Goal: Task Accomplishment & Management: Complete application form

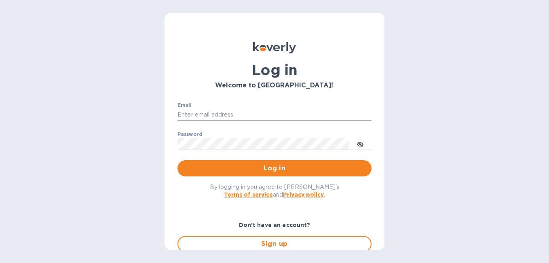
click at [197, 112] on input "Email" at bounding box center [275, 115] width 194 height 12
type input "[EMAIL_ADDRESS][DOMAIN_NAME]"
click at [268, 169] on span "Log in" at bounding box center [274, 168] width 181 height 10
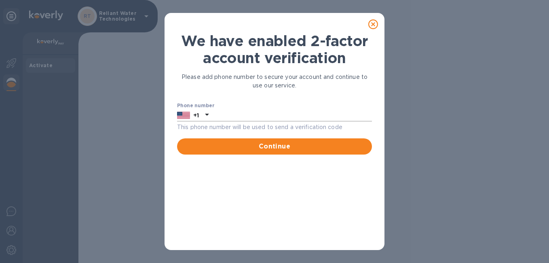
click at [217, 114] on input "text" at bounding box center [292, 115] width 160 height 12
type input "5044001239"
click at [268, 143] on button "Continue" at bounding box center [274, 146] width 195 height 16
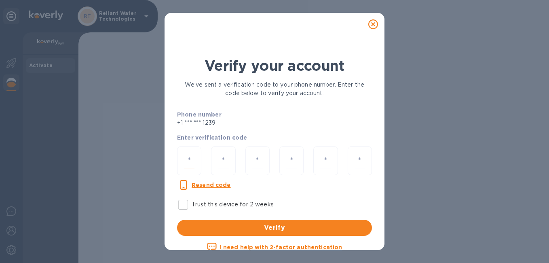
click at [185, 162] on input "number" at bounding box center [189, 160] width 11 height 15
type input "4"
type input "2"
type input "6"
type input "2"
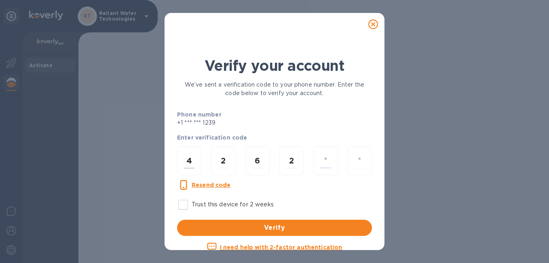
type input "5"
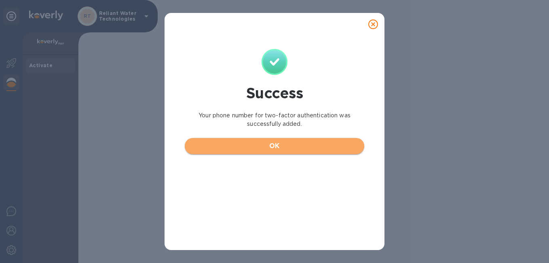
click at [280, 148] on span "OK" at bounding box center [274, 146] width 167 height 10
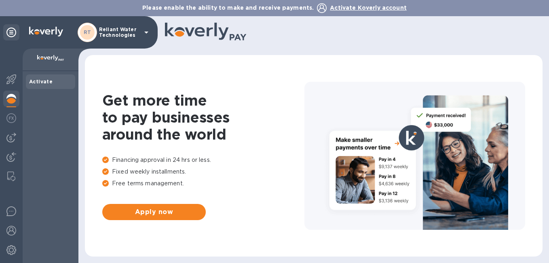
click at [42, 81] on b "Activate" at bounding box center [40, 81] width 23 height 6
click at [377, 10] on span "Activate Koverly account" at bounding box center [368, 7] width 77 height 6
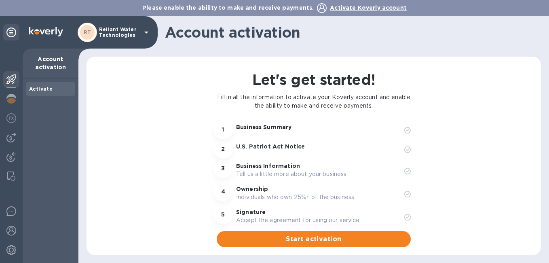
scroll to position [5, 0]
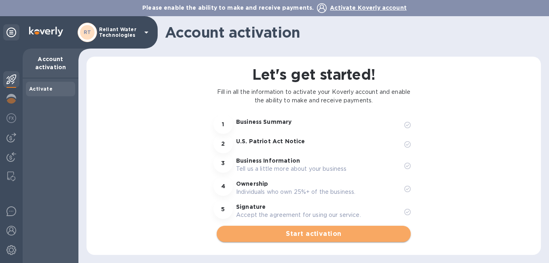
click at [321, 229] on span "Start activation" at bounding box center [313, 234] width 181 height 10
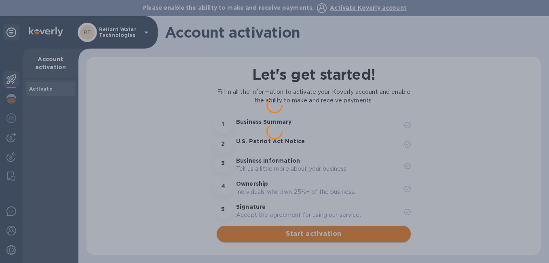
scroll to position [0, 0]
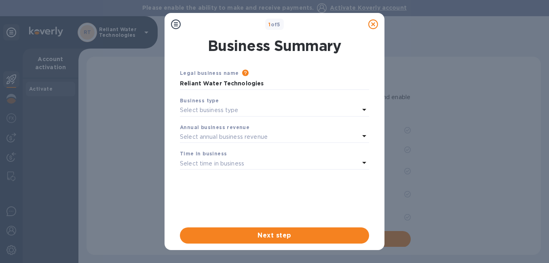
click at [364, 110] on icon at bounding box center [364, 110] width 4 height 2
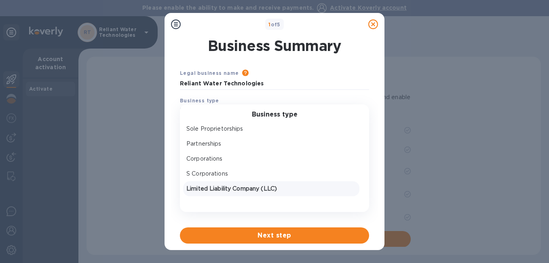
click at [243, 188] on p "Limited Liability Company (LLC)" at bounding box center [271, 188] width 170 height 8
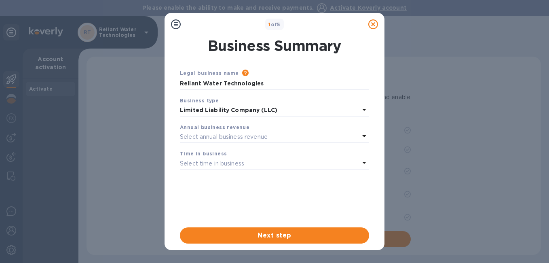
click at [366, 135] on icon at bounding box center [365, 136] width 10 height 10
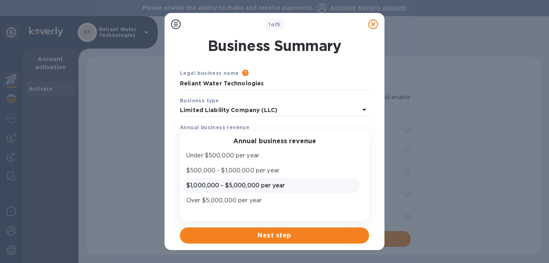
click at [258, 186] on p "$1,000,000 - $5,000,000 per year" at bounding box center [271, 185] width 170 height 8
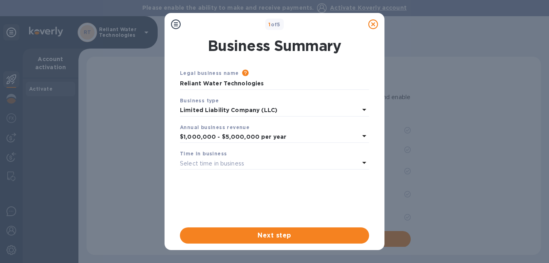
click at [365, 162] on icon at bounding box center [364, 163] width 4 height 2
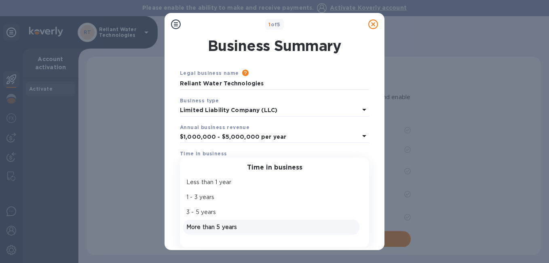
click at [219, 228] on p "More than 5 years" at bounding box center [271, 227] width 170 height 8
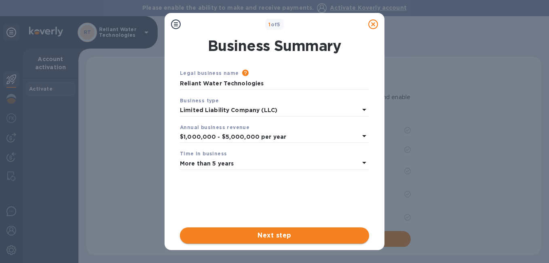
click at [268, 236] on span "Next step" at bounding box center [274, 236] width 176 height 10
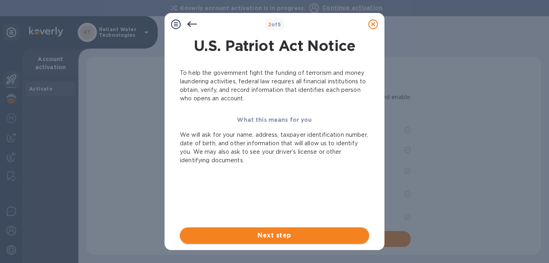
click at [269, 240] on button "Next step" at bounding box center [274, 235] width 189 height 16
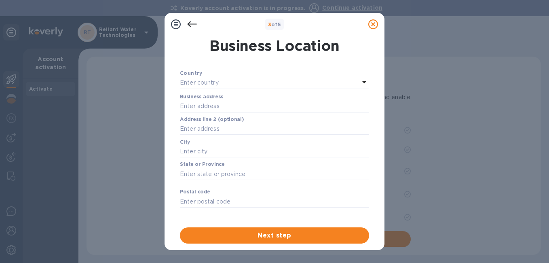
click at [217, 80] on p "Enter country" at bounding box center [199, 82] width 39 height 8
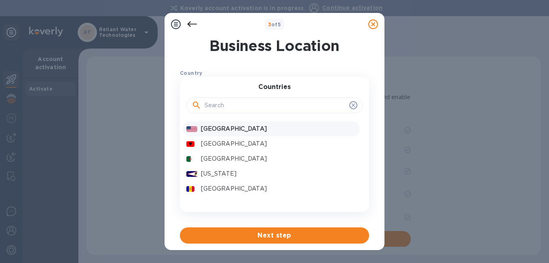
click at [224, 129] on p "[GEOGRAPHIC_DATA]" at bounding box center [278, 129] width 155 height 8
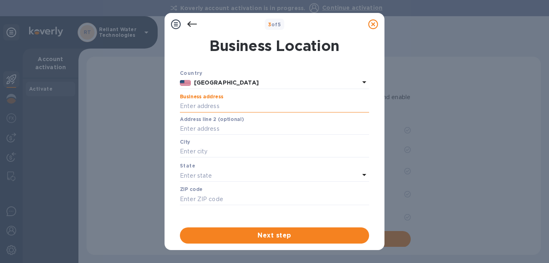
click at [224, 107] on input "text" at bounding box center [274, 106] width 189 height 12
type input "[STREET_ADDRESS]"
type input "[GEOGRAPHIC_DATA]"
type input "70126"
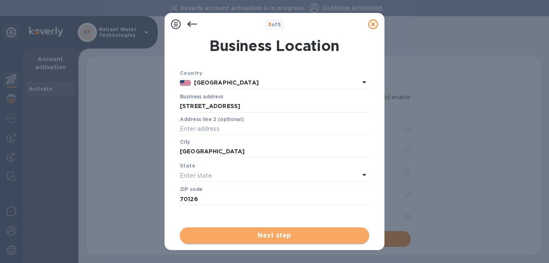
click at [270, 238] on span "Next step" at bounding box center [274, 236] width 176 height 10
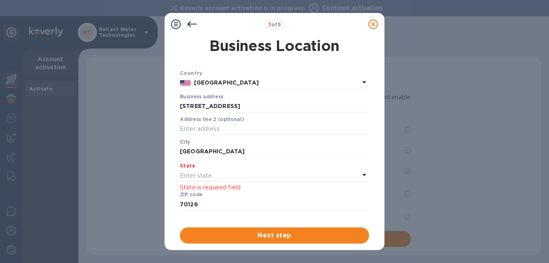
click at [366, 170] on icon at bounding box center [365, 175] width 10 height 10
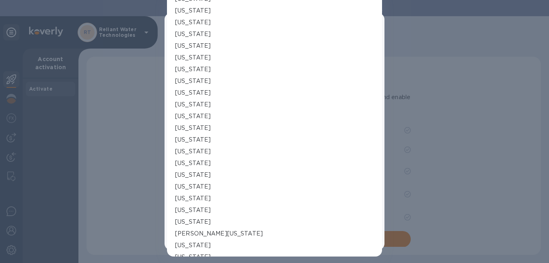
scroll to position [95, 0]
click at [197, 199] on p "[US_STATE]" at bounding box center [193, 199] width 36 height 8
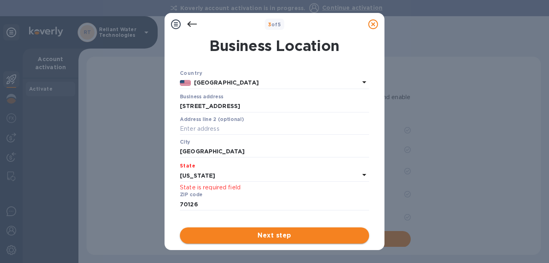
click at [267, 237] on span "Next step" at bounding box center [274, 236] width 176 height 10
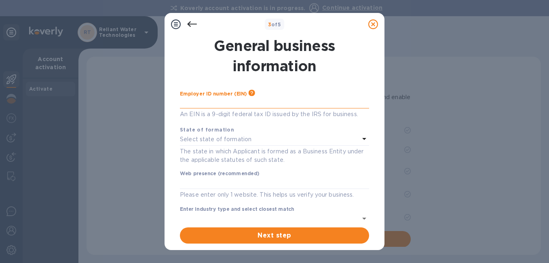
click at [203, 102] on input "text" at bounding box center [274, 102] width 189 height 12
drag, startPoint x: 203, startPoint y: 102, endPoint x: 192, endPoint y: 100, distance: 10.8
click at [195, 100] on input "text" at bounding box center [274, 102] width 189 height 12
drag, startPoint x: 195, startPoint y: 101, endPoint x: 186, endPoint y: 102, distance: 9.0
click at [186, 102] on input "text" at bounding box center [274, 102] width 189 height 12
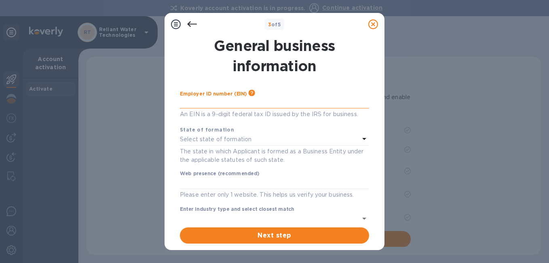
click at [247, 104] on input "text" at bounding box center [274, 102] width 189 height 12
click at [190, 103] on input "text" at bounding box center [274, 102] width 189 height 12
click at [334, 132] on div "State of formation" at bounding box center [274, 129] width 189 height 8
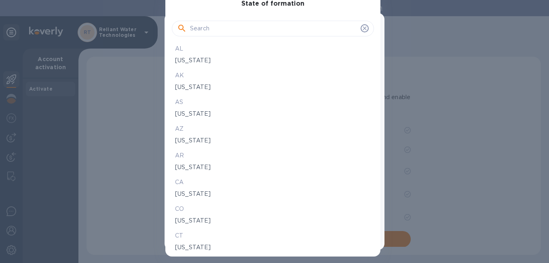
drag, startPoint x: 441, startPoint y: 79, endPoint x: 396, endPoint y: 51, distance: 53.3
click at [440, 79] on div at bounding box center [274, 131] width 549 height 263
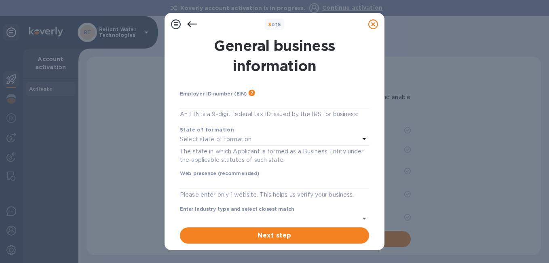
click at [363, 139] on icon at bounding box center [365, 139] width 10 height 10
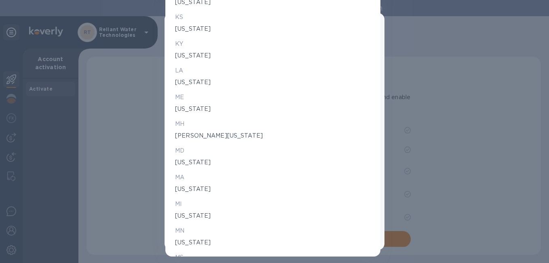
scroll to position [507, 0]
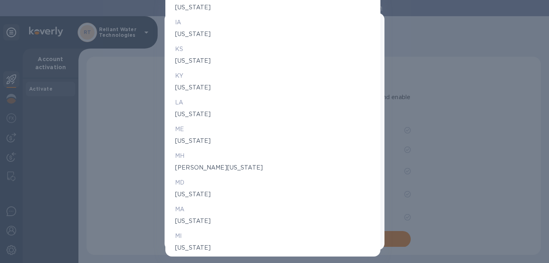
click at [188, 115] on p "[US_STATE]" at bounding box center [273, 114] width 196 height 8
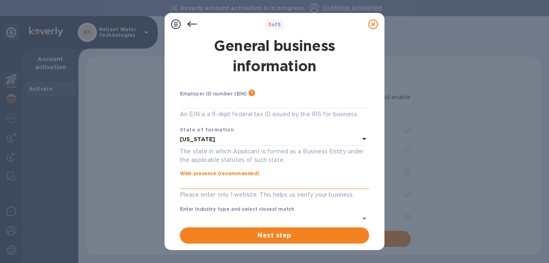
click at [185, 183] on input "text" at bounding box center [274, 183] width 189 height 12
click at [362, 219] on icon "Open" at bounding box center [364, 219] width 4 height 2
type input "[DOMAIN_NAME]"
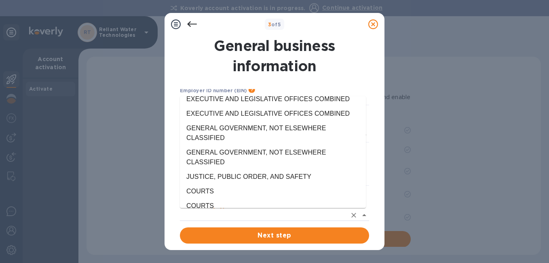
scroll to position [25406, 0]
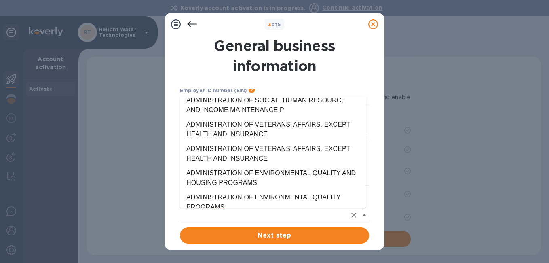
type input "NONCLASSIFIABLE ESTABLISHMENTS"
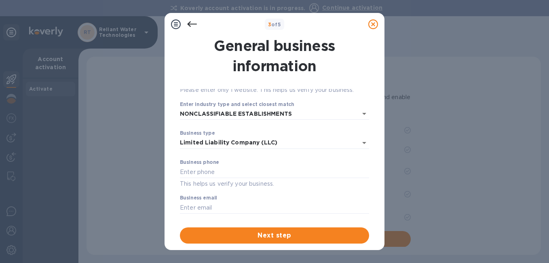
scroll to position [108, 0]
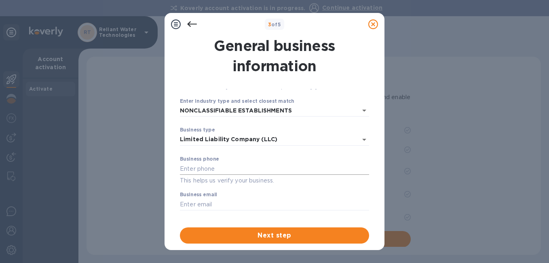
click at [218, 167] on input "text" at bounding box center [274, 169] width 189 height 12
type input "5044001239"
type input "[EMAIL_ADDRESS][DOMAIN_NAME]"
click at [277, 238] on span "Next step" at bounding box center [274, 236] width 176 height 10
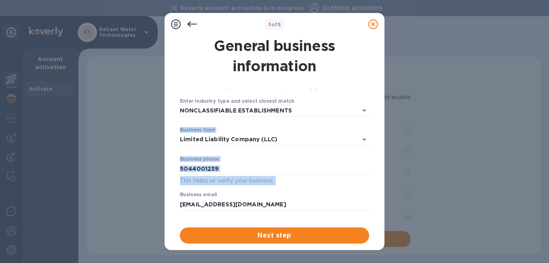
drag, startPoint x: 364, startPoint y: 188, endPoint x: 369, endPoint y: 118, distance: 70.9
click at [369, 118] on div "Employer ID number (EIN) Please make sure it matches the information on your SS…" at bounding box center [274, 155] width 189 height 132
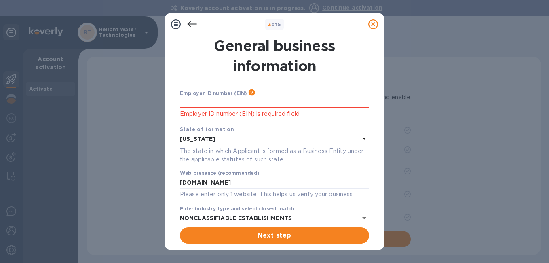
scroll to position [0, 0]
click at [213, 99] on input "text" at bounding box center [274, 102] width 189 height 12
click at [188, 104] on input "text" at bounding box center [274, 102] width 189 height 12
drag, startPoint x: 189, startPoint y: 102, endPoint x: 173, endPoint y: 102, distance: 16.2
click at [173, 102] on div "General business information Employer ID number (EIN) Please make sure it match…" at bounding box center [274, 140] width 207 height 218
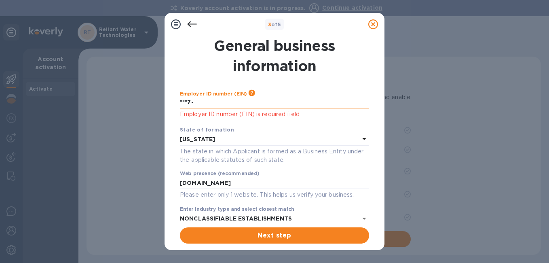
click at [197, 102] on input "***7-" at bounding box center [274, 102] width 189 height 12
type input "***7-"
click at [197, 102] on input "***7-" at bounding box center [274, 102] width 189 height 12
drag, startPoint x: 176, startPoint y: 102, endPoint x: 151, endPoint y: 108, distance: 25.6
click at [151, 108] on div "3 of 5 General business information Employer ID number (EIN) Please make sure i…" at bounding box center [274, 131] width 549 height 263
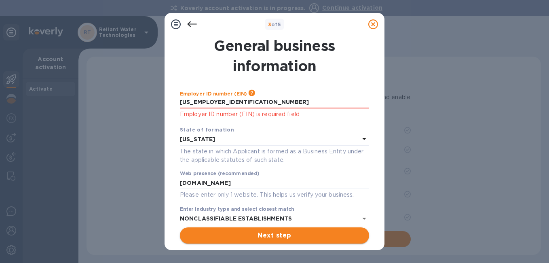
type input "***05"
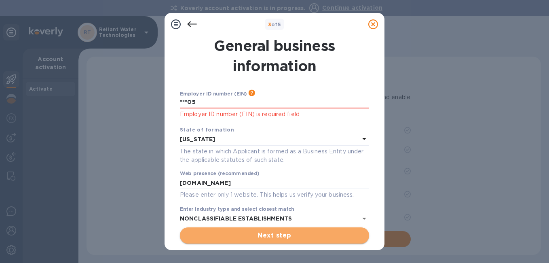
click at [284, 234] on span "Next step" at bounding box center [274, 236] width 176 height 10
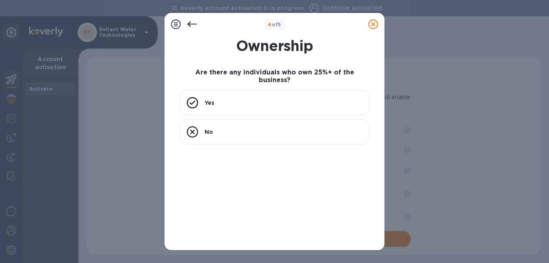
click at [174, 24] on icon at bounding box center [176, 24] width 10 height 10
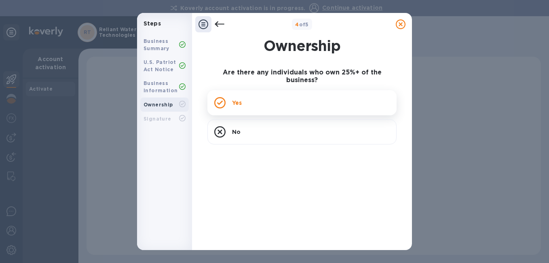
click at [220, 101] on icon at bounding box center [220, 103] width 6 height 4
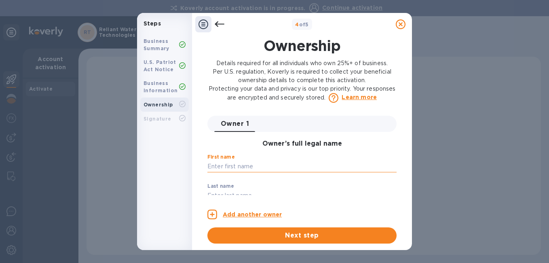
click at [229, 165] on input "text" at bounding box center [301, 167] width 189 height 12
type input "[PERSON_NAME]"
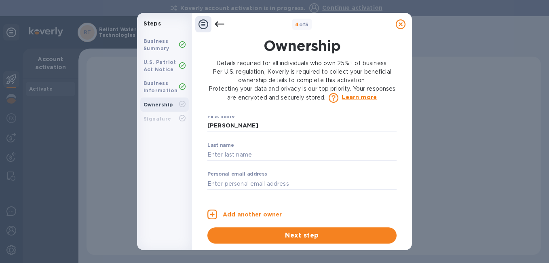
scroll to position [44, 0]
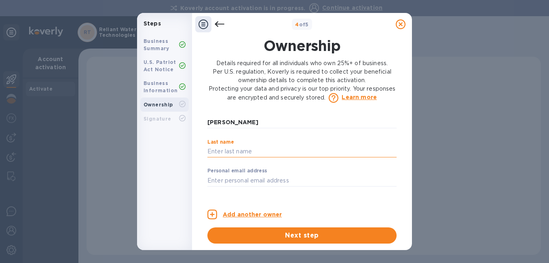
click at [238, 148] on input "text" at bounding box center [301, 152] width 189 height 12
type input "[PERSON_NAME]"
click at [228, 181] on input "text" at bounding box center [301, 180] width 189 height 12
click at [257, 199] on div "Owner 1 0 Owner’s full legal name First name [PERSON_NAME] ​ Last name [PERSON_…" at bounding box center [301, 180] width 189 height 128
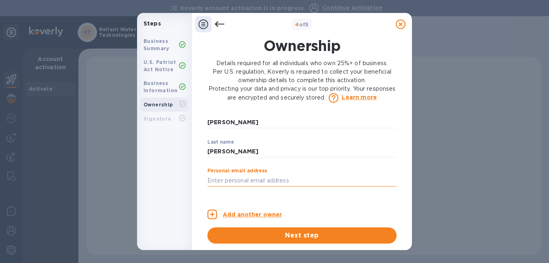
click at [211, 180] on input "text" at bounding box center [301, 180] width 189 height 12
type input "[EMAIL_ADDRESS][DOMAIN_NAME]"
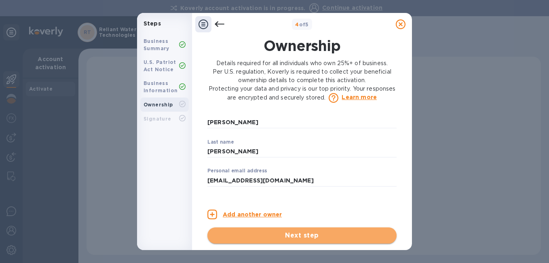
click at [304, 235] on span "Next step" at bounding box center [302, 236] width 176 height 10
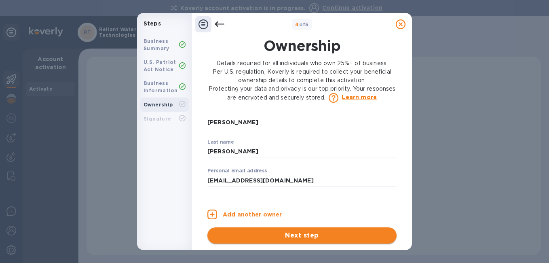
click at [307, 236] on span "Next step" at bounding box center [302, 236] width 176 height 10
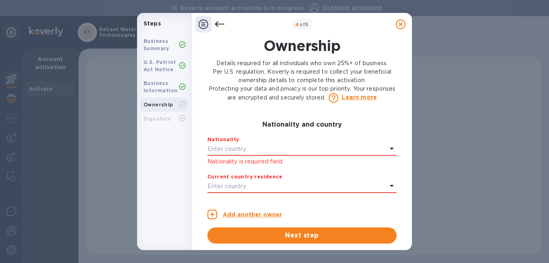
scroll to position [195, 0]
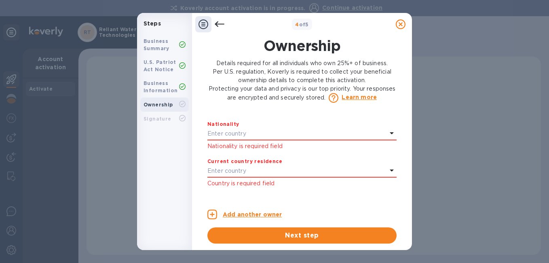
click at [387, 133] on icon at bounding box center [392, 133] width 10 height 10
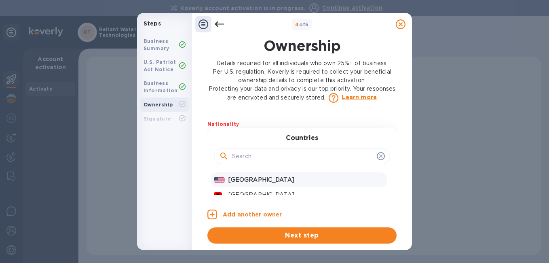
click at [233, 181] on p "[GEOGRAPHIC_DATA]" at bounding box center [306, 180] width 155 height 8
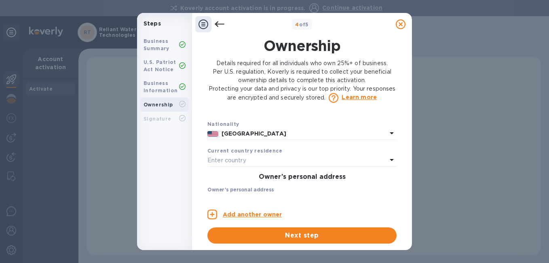
click at [390, 160] on icon at bounding box center [392, 160] width 4 height 2
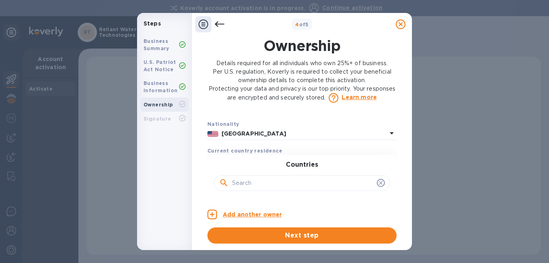
click at [231, 150] on b "Current country residence" at bounding box center [244, 151] width 75 height 6
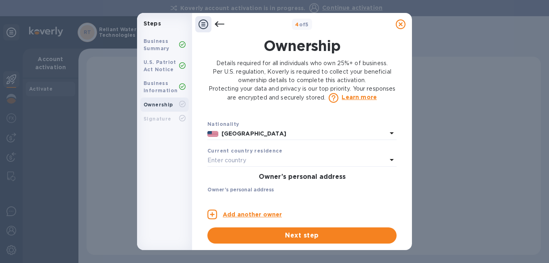
click at [233, 159] on p "Enter country" at bounding box center [226, 160] width 39 height 8
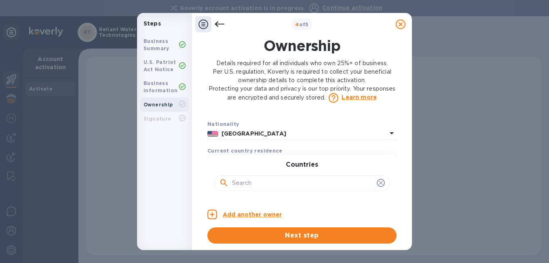
click at [236, 150] on b "Current country residence" at bounding box center [244, 151] width 75 height 6
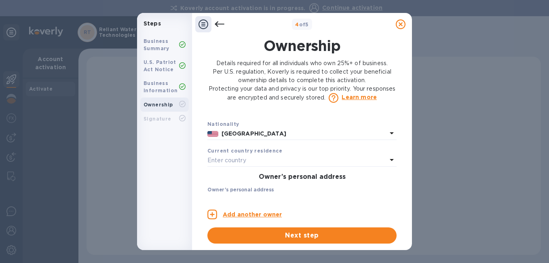
click at [230, 160] on p "Enter country" at bounding box center [226, 160] width 39 height 8
click at [237, 148] on b "Current country residence" at bounding box center [244, 151] width 75 height 6
click at [392, 159] on icon at bounding box center [392, 160] width 10 height 10
click at [386, 148] on div "Current country residence" at bounding box center [301, 150] width 189 height 8
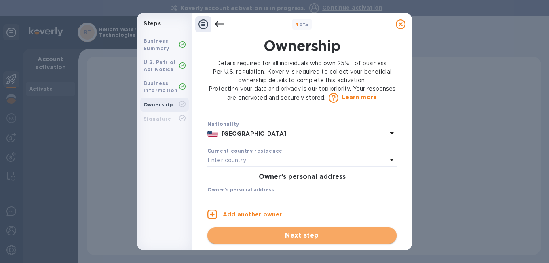
click at [300, 236] on span "Next step" at bounding box center [302, 236] width 176 height 10
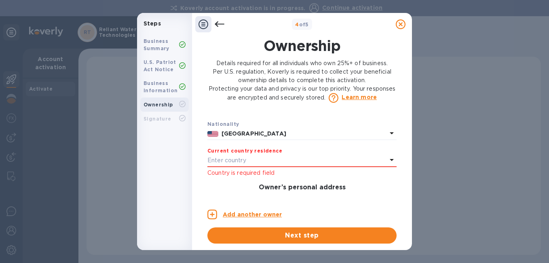
click at [390, 159] on icon at bounding box center [392, 160] width 4 height 2
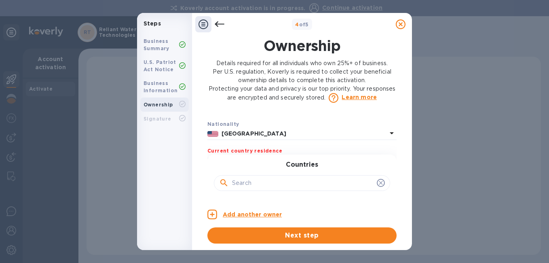
click at [281, 149] on div "Current country residence" at bounding box center [301, 150] width 189 height 8
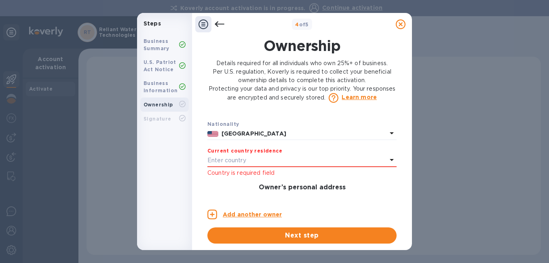
click at [209, 159] on p "Enter country" at bounding box center [226, 160] width 39 height 8
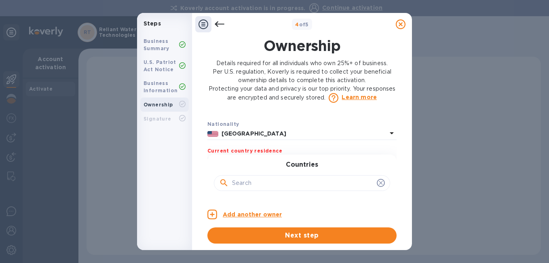
click at [258, 183] on input "text" at bounding box center [303, 183] width 142 height 12
click at [207, 227] on button "Next step" at bounding box center [301, 235] width 189 height 16
click at [222, 182] on icon at bounding box center [224, 183] width 10 height 10
drag, startPoint x: 244, startPoint y: 183, endPoint x: 220, endPoint y: 187, distance: 24.6
click at [229, 184] on div "US" at bounding box center [302, 183] width 166 height 12
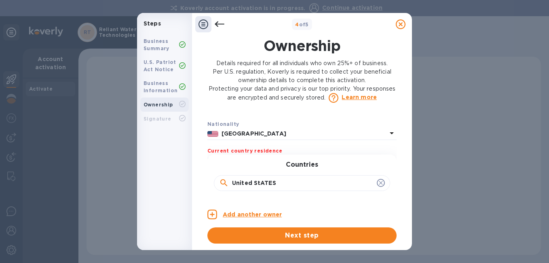
type input "United StATES"
click at [207, 227] on button "Next step" at bounding box center [301, 235] width 189 height 16
click at [222, 184] on icon at bounding box center [224, 183] width 10 height 10
click at [222, 182] on icon at bounding box center [224, 183] width 10 height 10
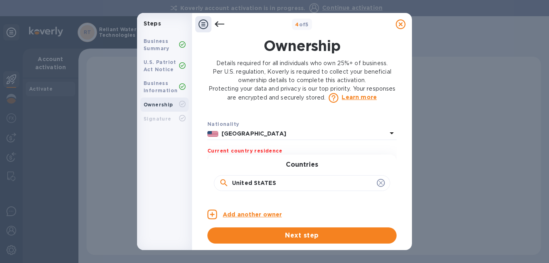
click at [221, 183] on icon at bounding box center [223, 182] width 7 height 7
click at [379, 183] on icon at bounding box center [381, 183] width 4 height 4
click at [228, 184] on icon at bounding box center [224, 183] width 10 height 10
drag, startPoint x: 231, startPoint y: 182, endPoint x: 236, endPoint y: 182, distance: 5.3
click at [231, 182] on div at bounding box center [302, 183] width 166 height 12
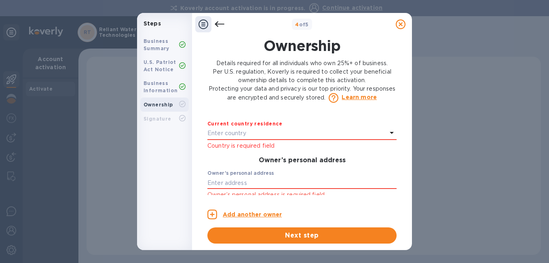
scroll to position [237, 0]
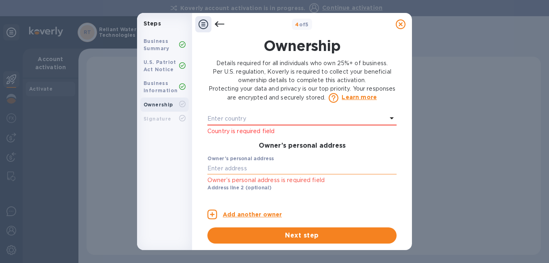
click at [218, 168] on input "text" at bounding box center [301, 168] width 189 height 12
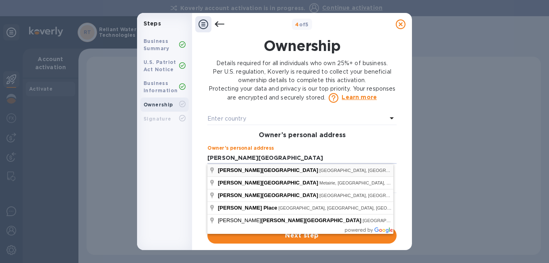
type input "[PERSON_NAME][GEOGRAPHIC_DATA]"
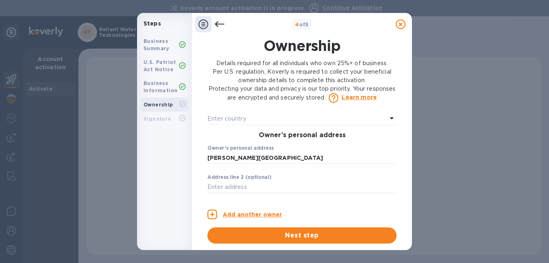
type input "[GEOGRAPHIC_DATA]"
type input "LA"
type input "70122"
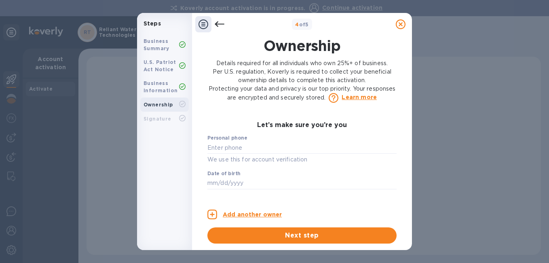
scroll to position [445, 0]
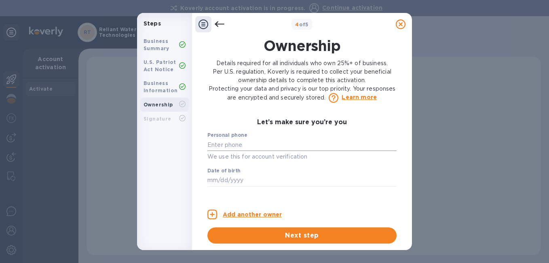
click at [243, 144] on input "text" at bounding box center [301, 145] width 189 height 12
type input "***39"
type input "[EMAIL_ADDRESS][DOMAIN_NAME]"
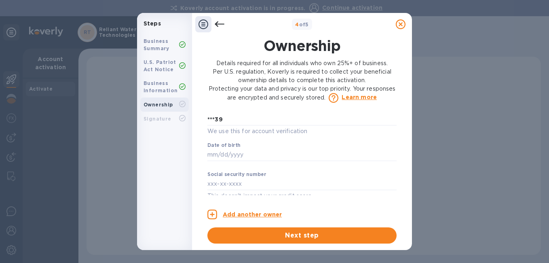
scroll to position [476, 0]
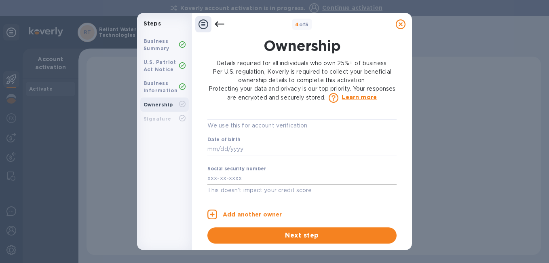
click at [251, 180] on input "text" at bounding box center [301, 178] width 189 height 12
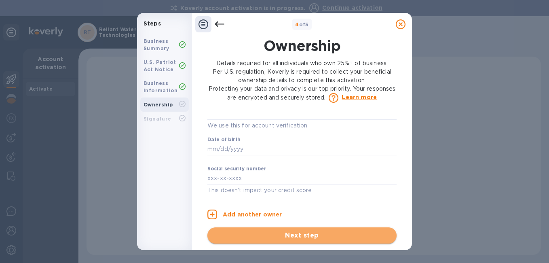
click at [312, 236] on span "Next step" at bounding box center [302, 236] width 176 height 10
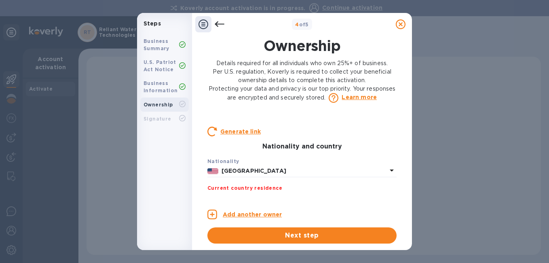
scroll to position [0, 0]
